Goal: Find specific page/section: Find specific page/section

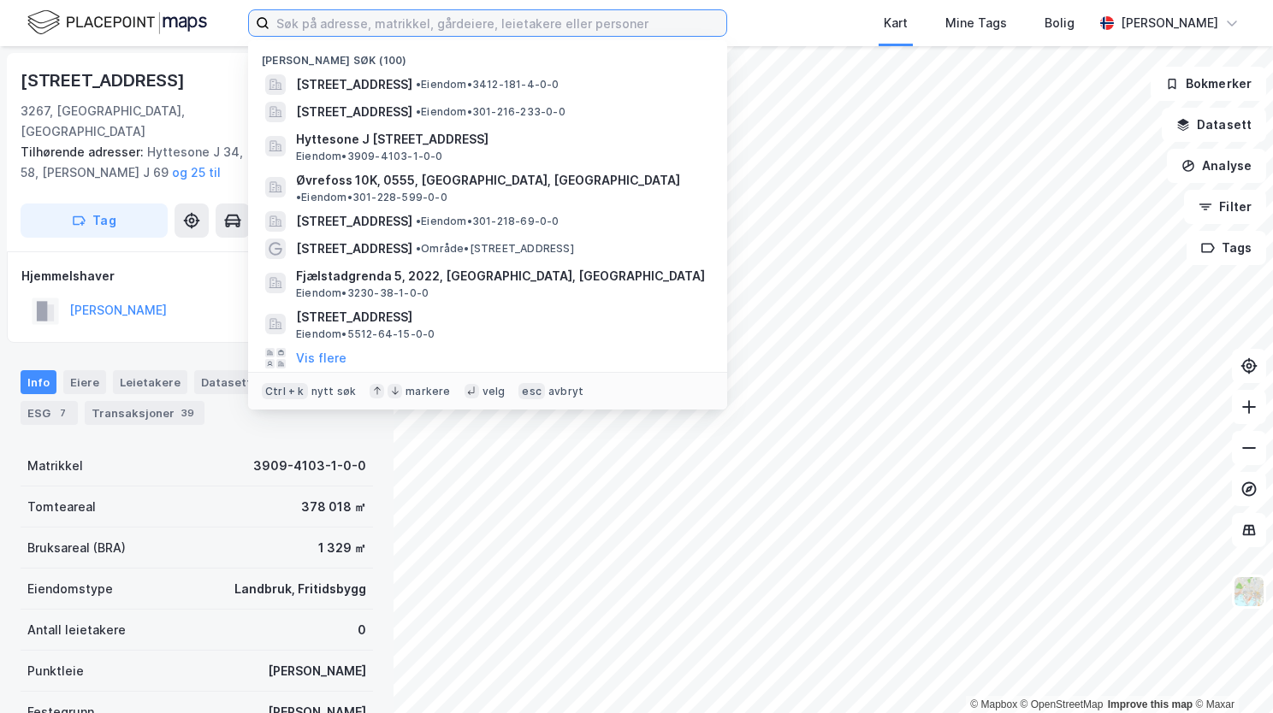
click at [530, 26] on input at bounding box center [497, 23] width 457 height 26
paste input "[STREET_ADDRESS]"
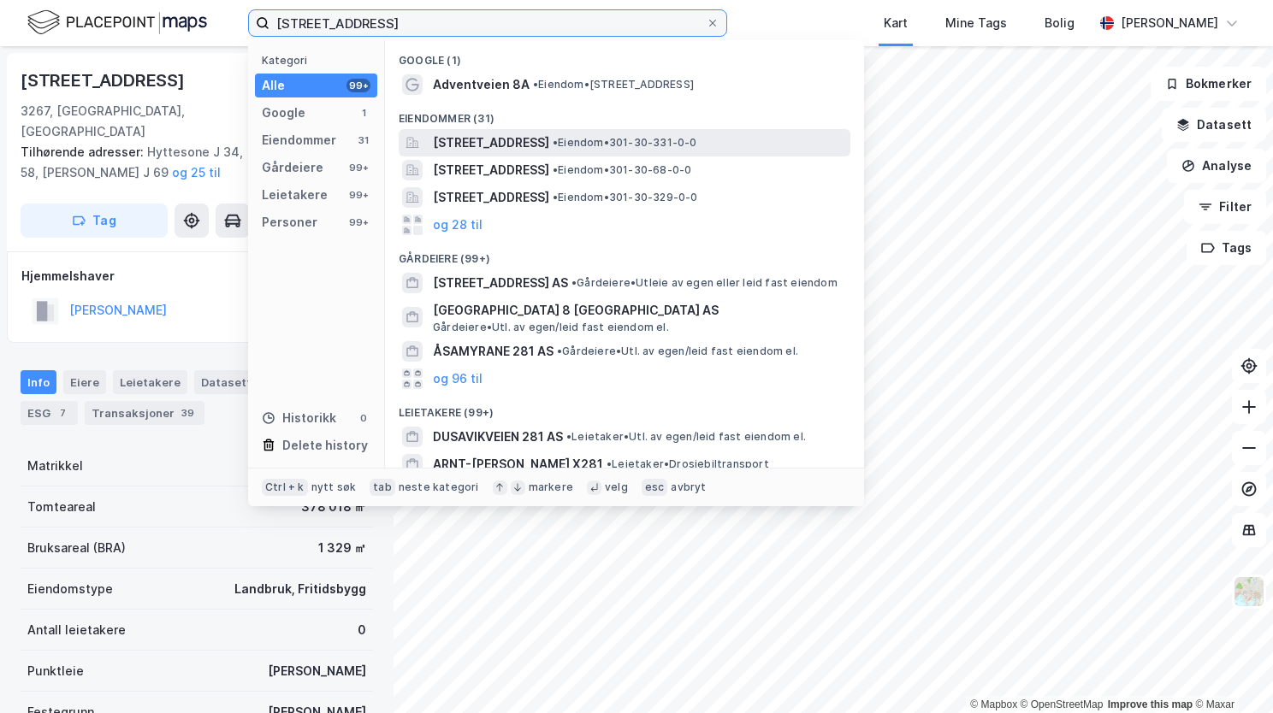
type input "[STREET_ADDRESS]"
click at [549, 147] on span "[STREET_ADDRESS]" at bounding box center [491, 143] width 116 height 21
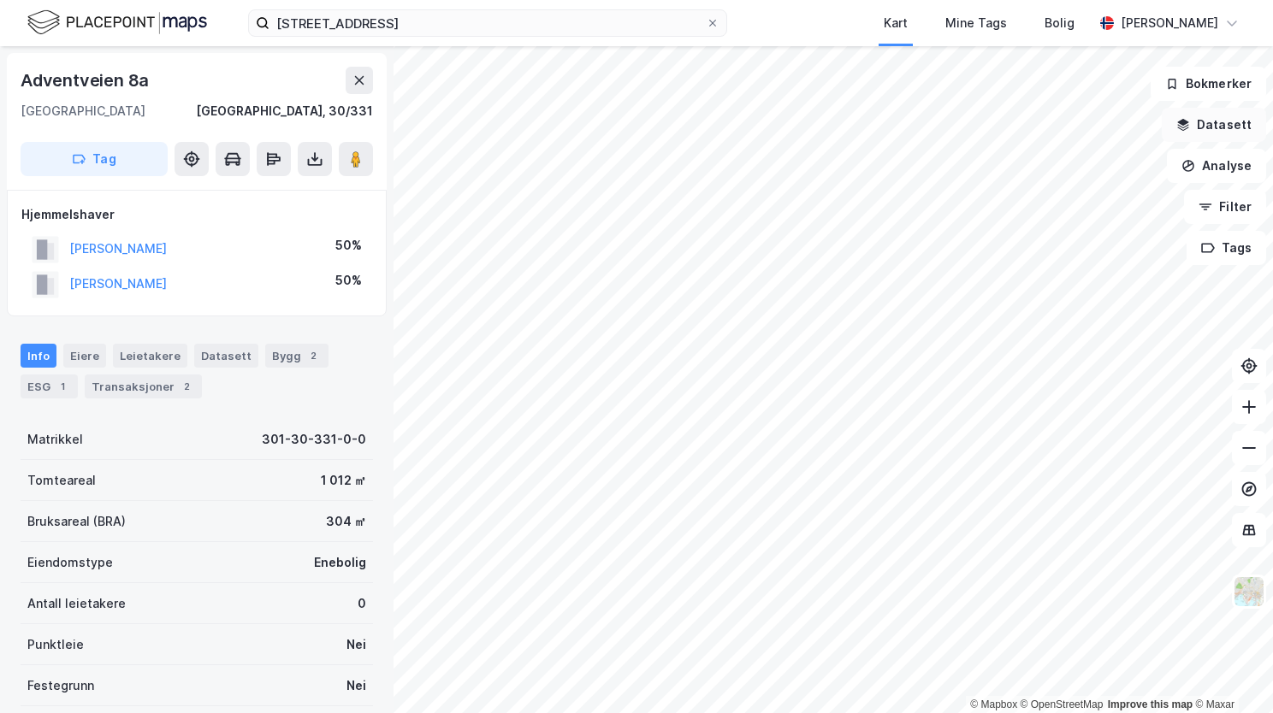
click at [1222, 132] on button "Datasett" at bounding box center [1214, 125] width 104 height 34
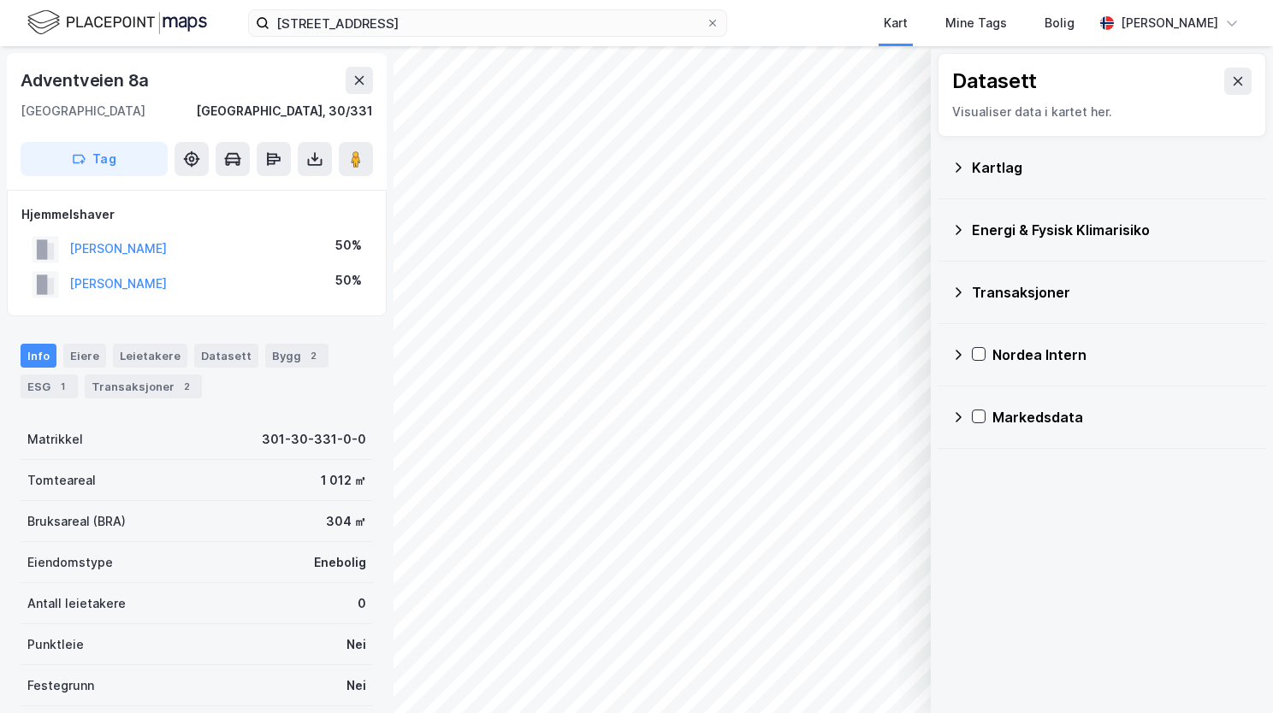
click at [955, 167] on icon at bounding box center [958, 168] width 14 height 14
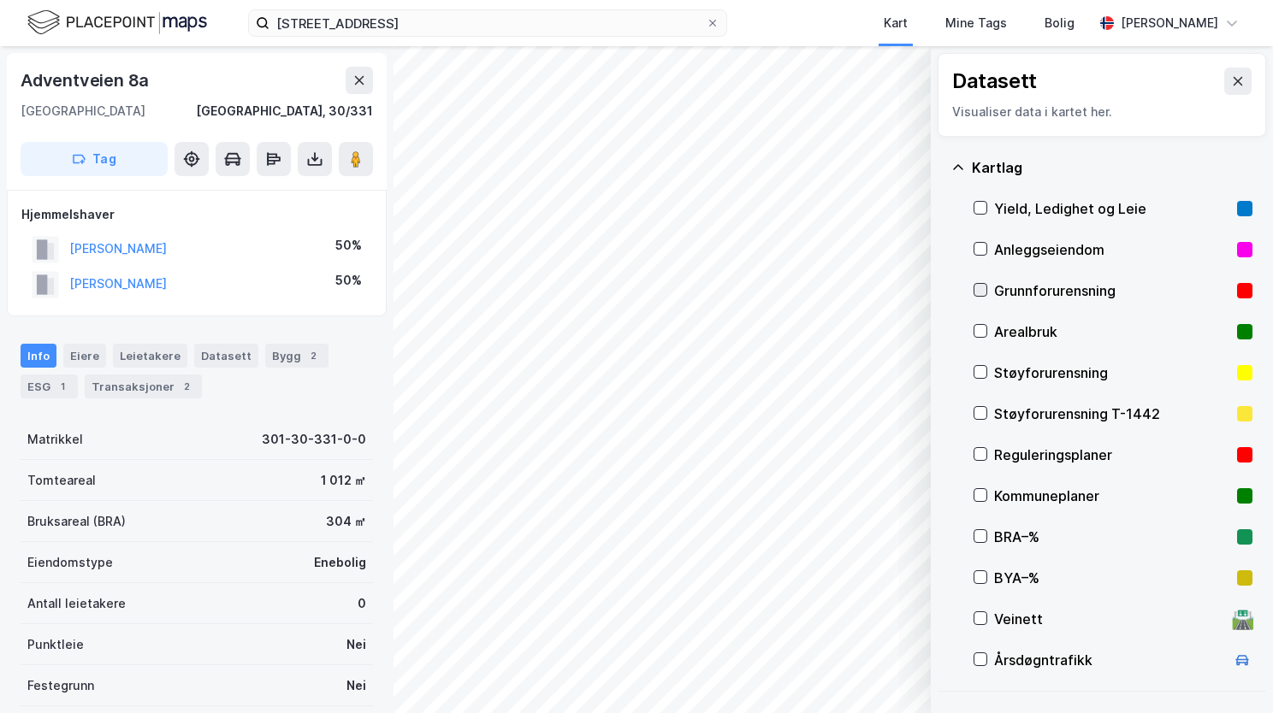
click at [982, 287] on icon at bounding box center [980, 290] width 12 height 12
click at [954, 165] on icon at bounding box center [958, 168] width 14 height 14
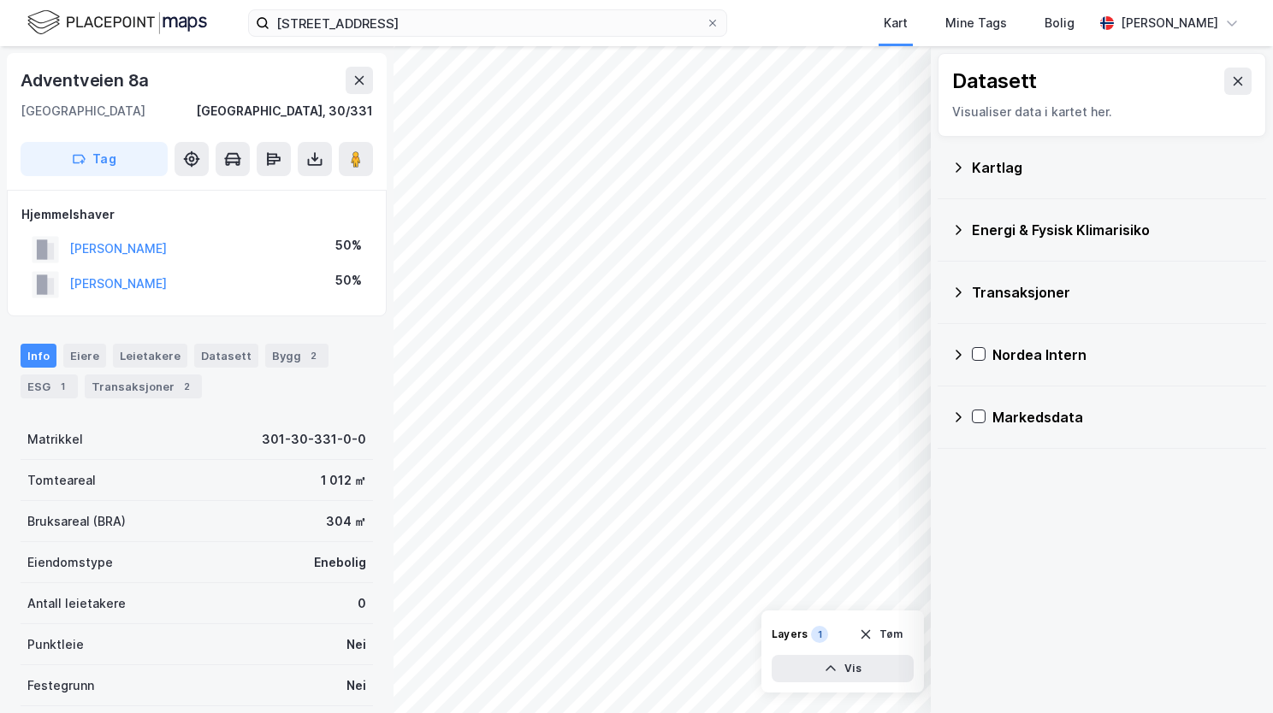
click at [955, 224] on icon at bounding box center [958, 230] width 14 height 14
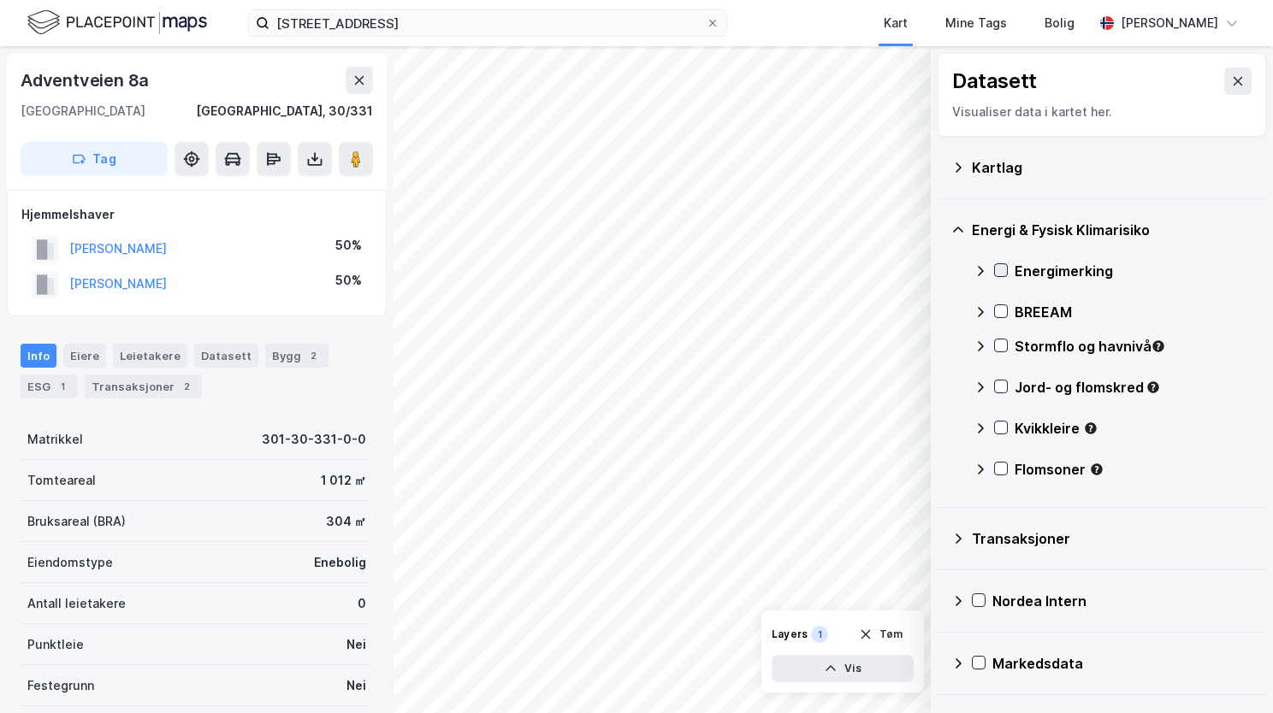
click at [1005, 268] on icon at bounding box center [1001, 271] width 9 height 6
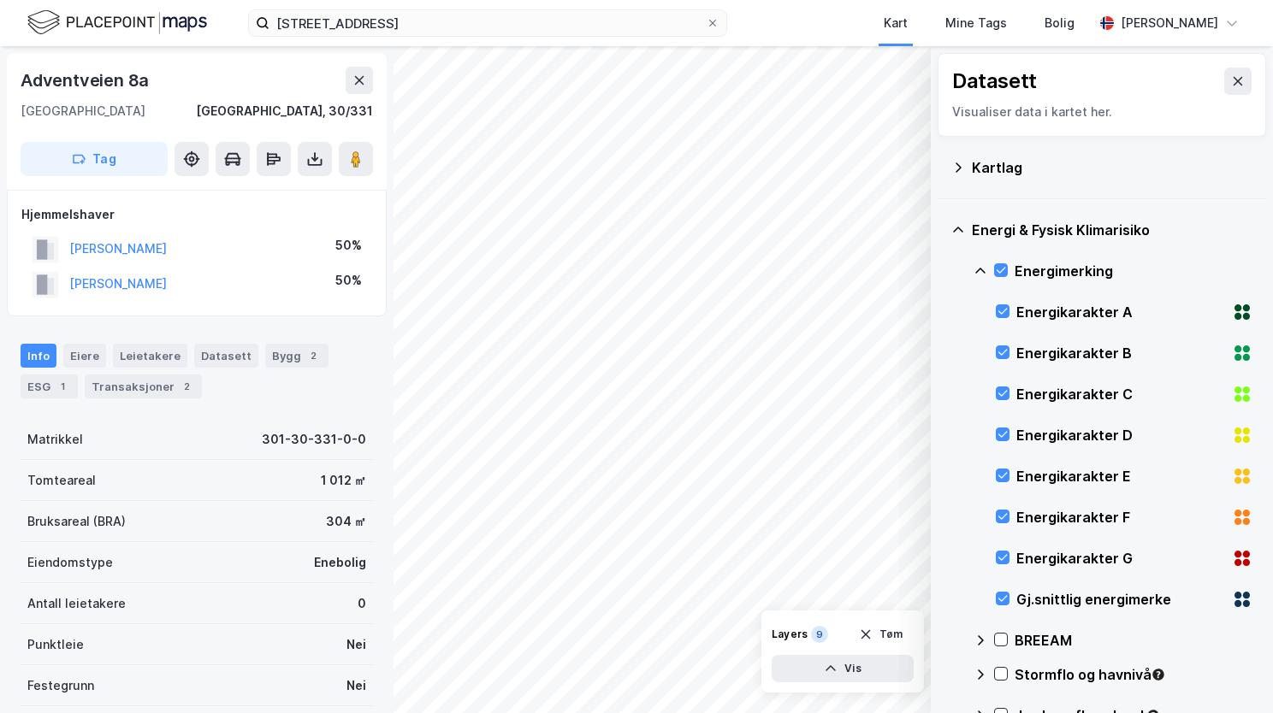
click at [977, 267] on icon at bounding box center [981, 271] width 14 height 14
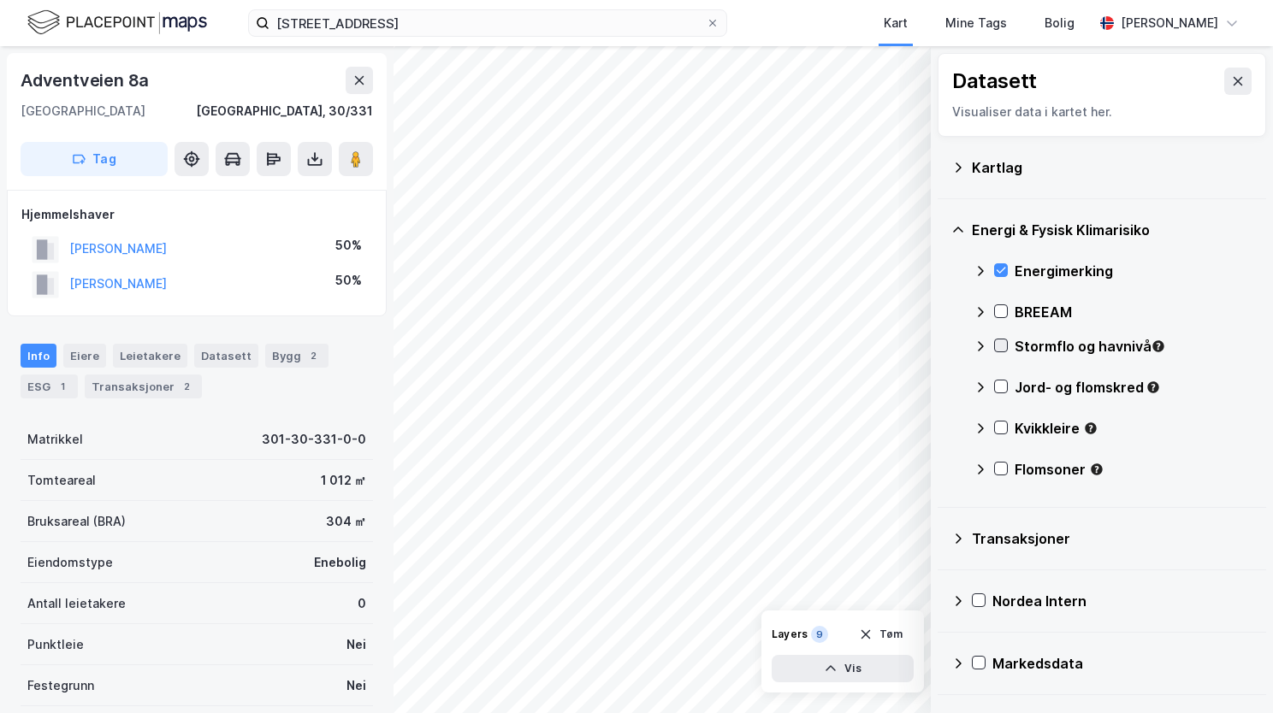
click at [999, 344] on icon at bounding box center [1001, 346] width 12 height 12
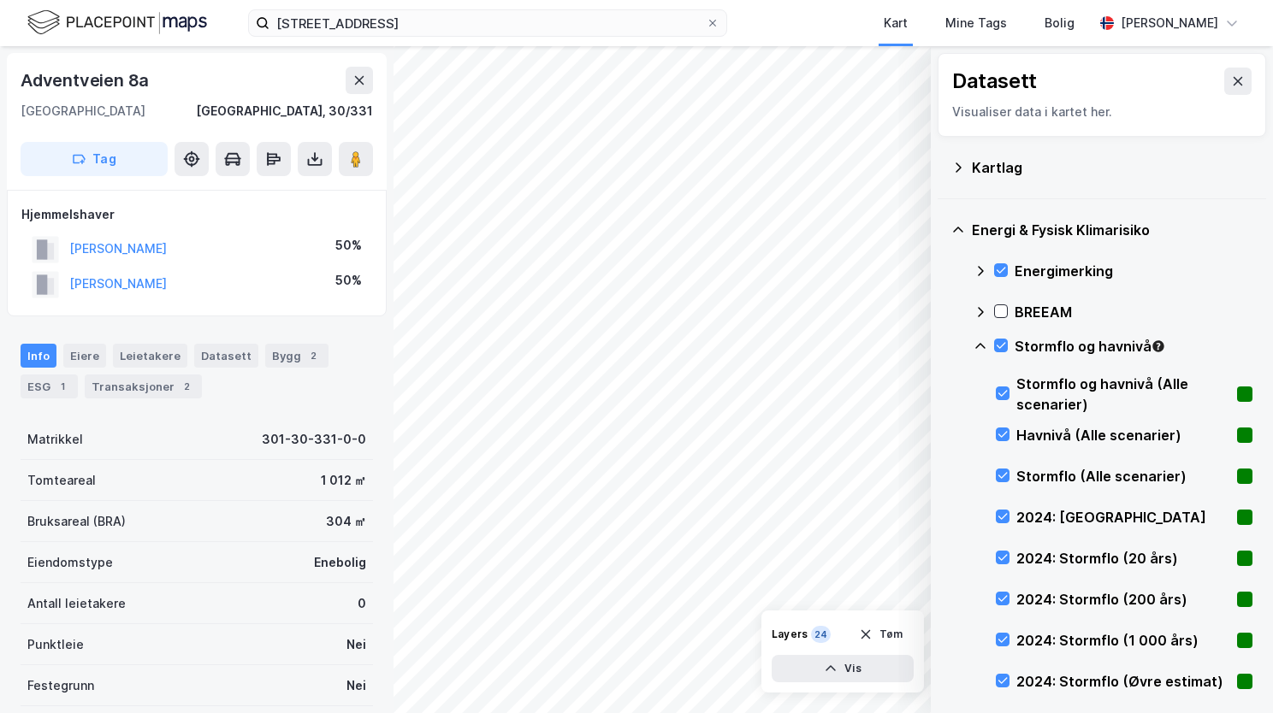
click at [979, 344] on icon at bounding box center [981, 347] width 14 height 14
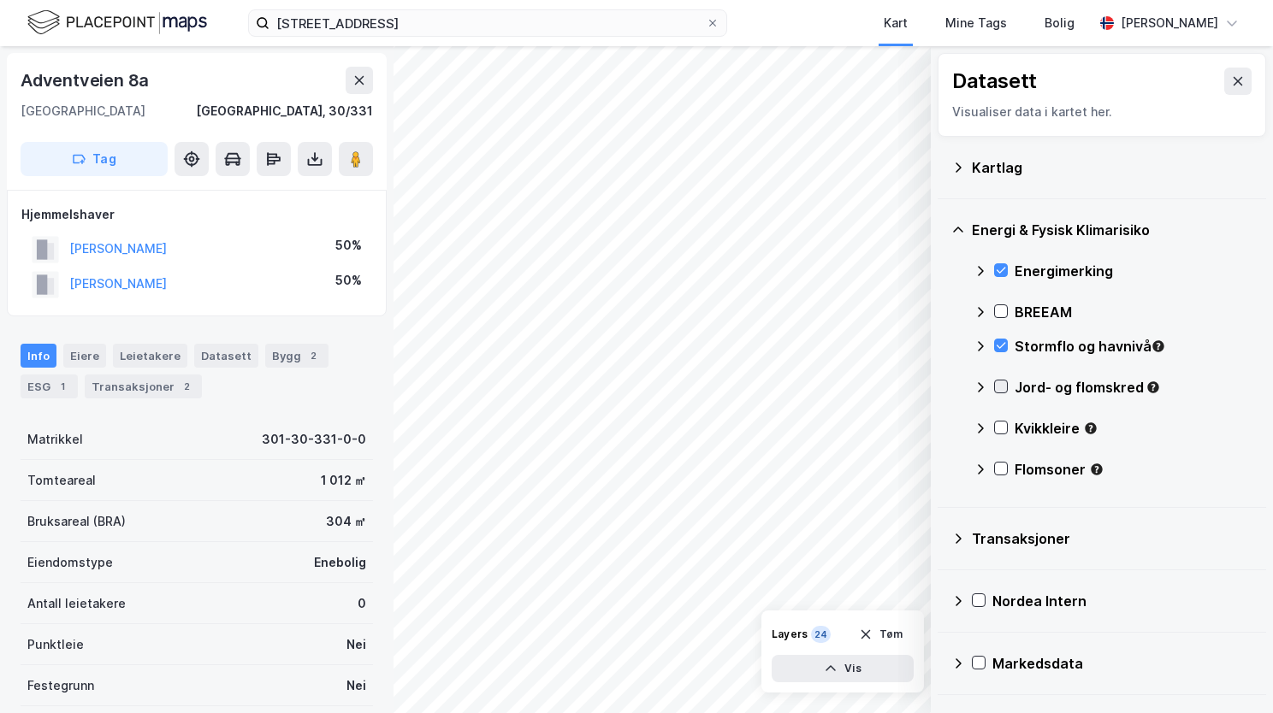
click at [1003, 391] on icon at bounding box center [1001, 387] width 12 height 12
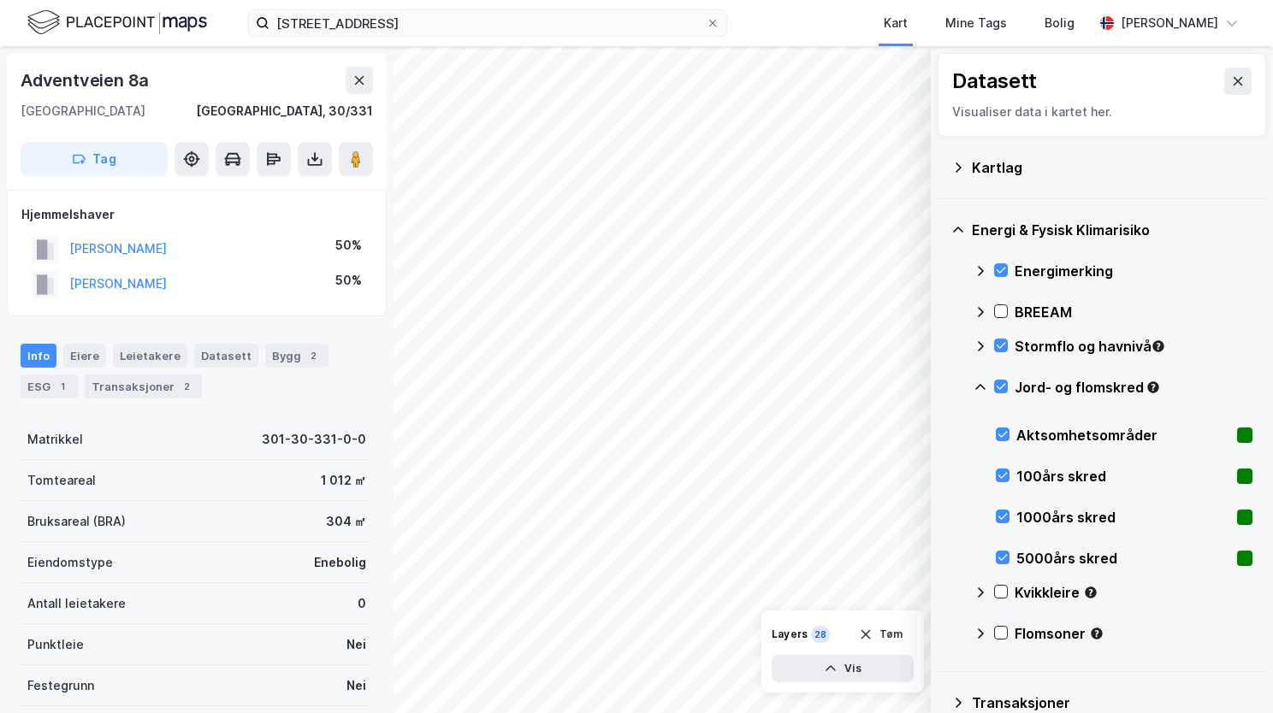
click at [979, 388] on icon at bounding box center [981, 388] width 14 height 14
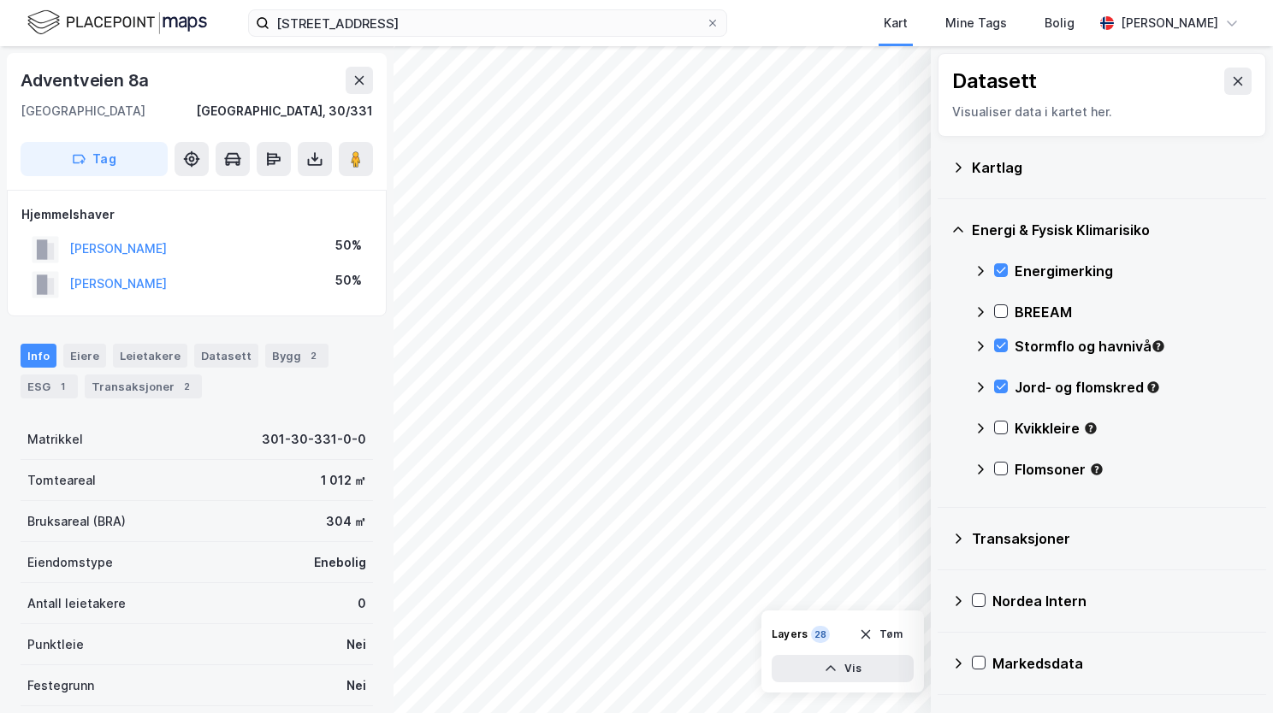
click at [1007, 433] on div at bounding box center [1001, 428] width 14 height 14
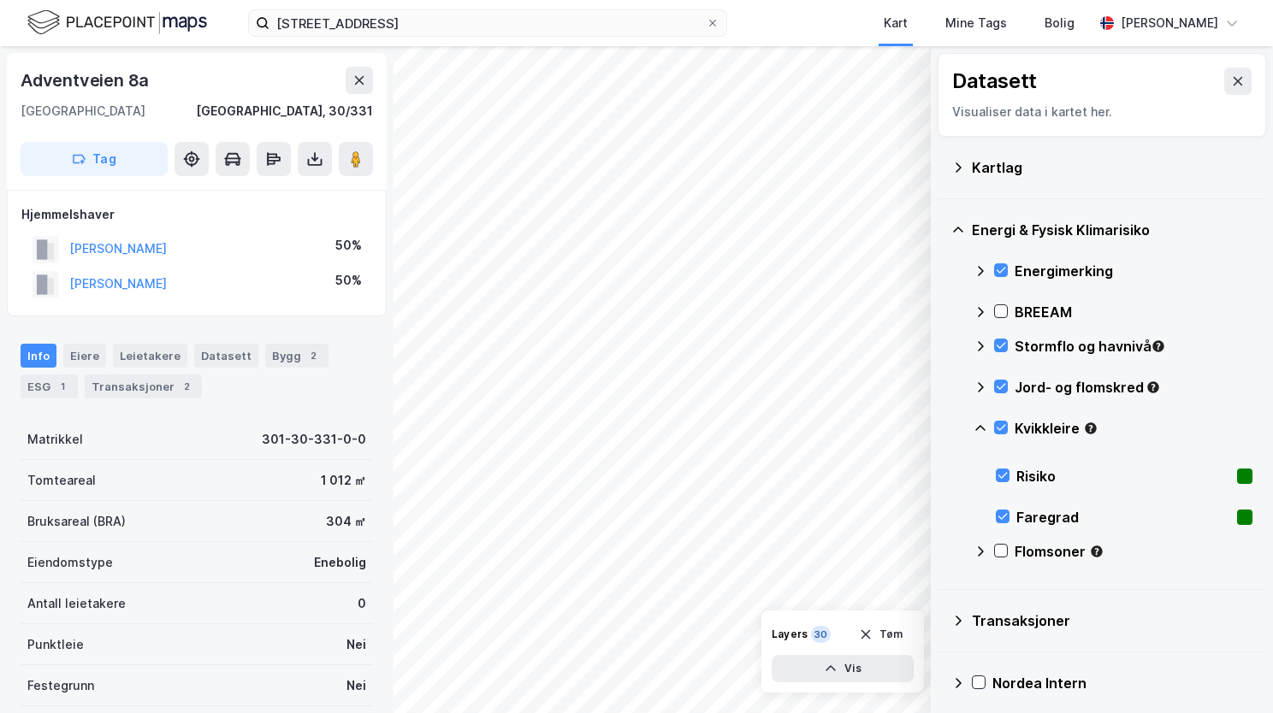
click at [982, 422] on icon at bounding box center [981, 429] width 14 height 14
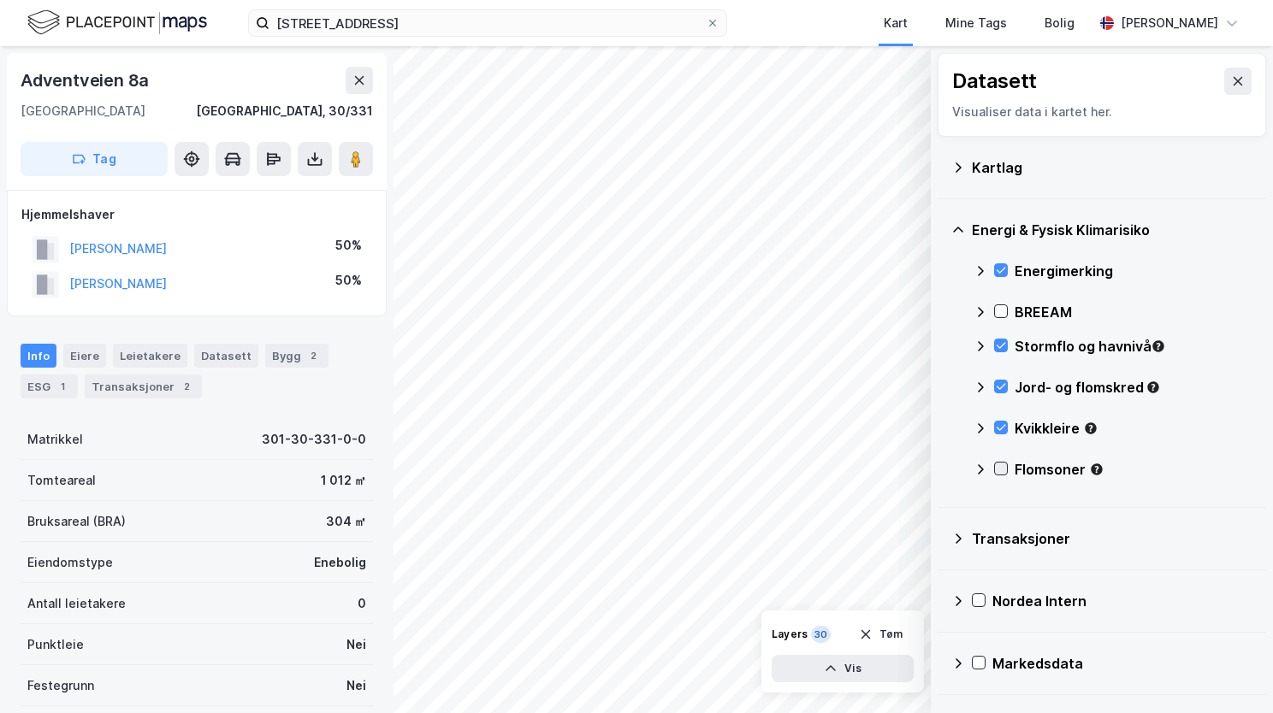
click at [999, 465] on icon at bounding box center [1001, 469] width 12 height 12
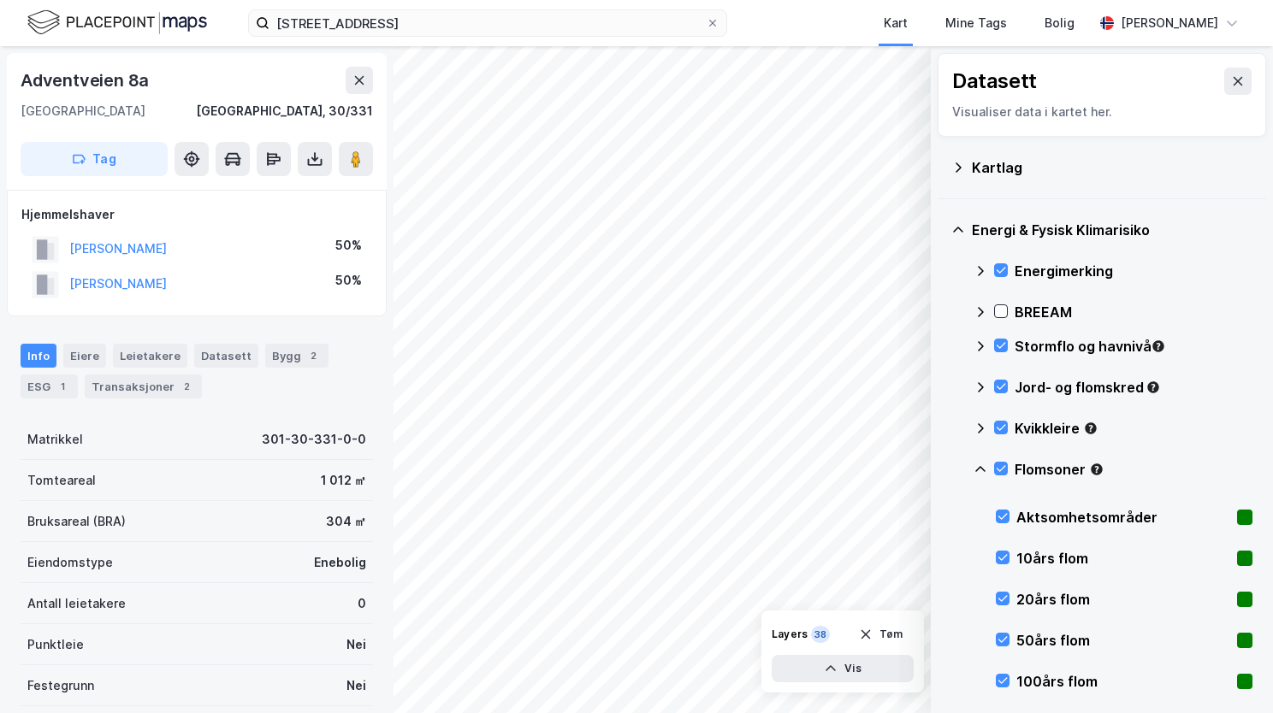
click at [984, 467] on icon at bounding box center [981, 470] width 14 height 14
